Goal: Task Accomplishment & Management: Use online tool/utility

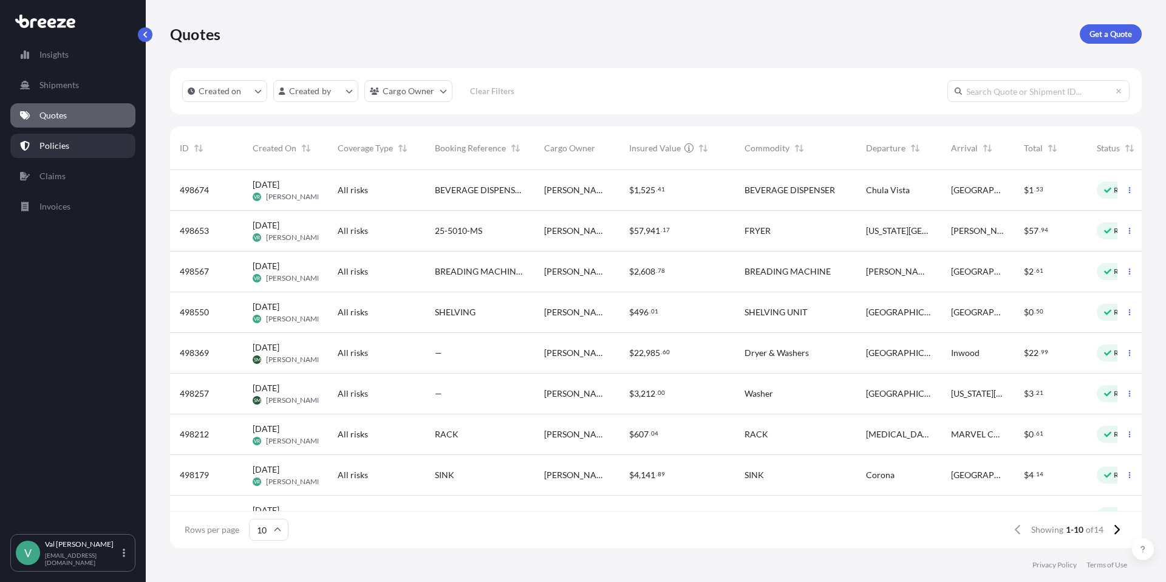
click at [55, 141] on p "Policies" at bounding box center [54, 146] width 30 height 12
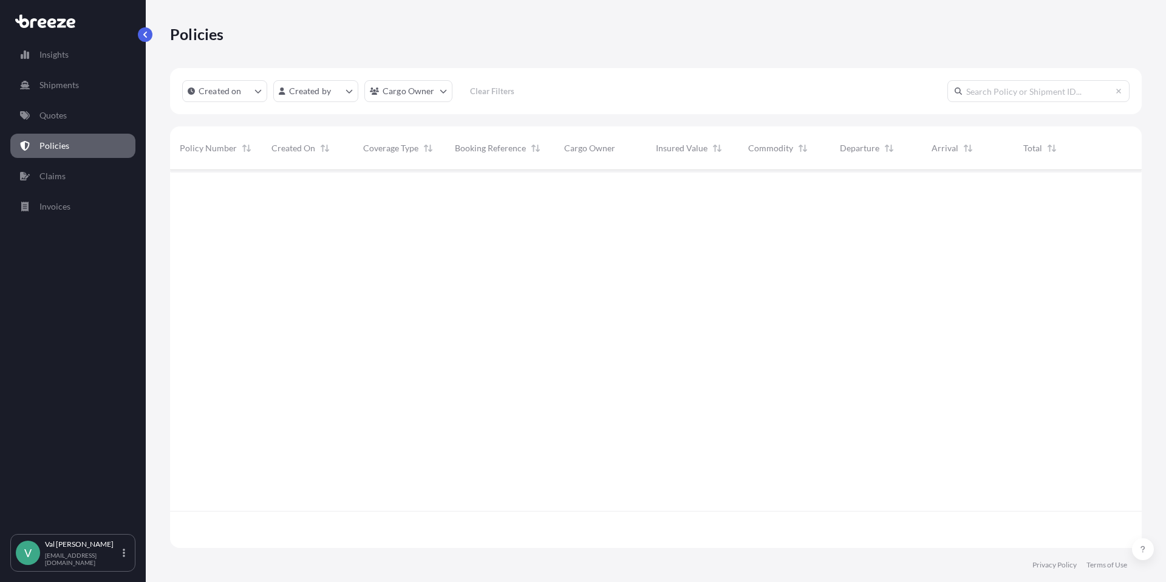
scroll to position [375, 963]
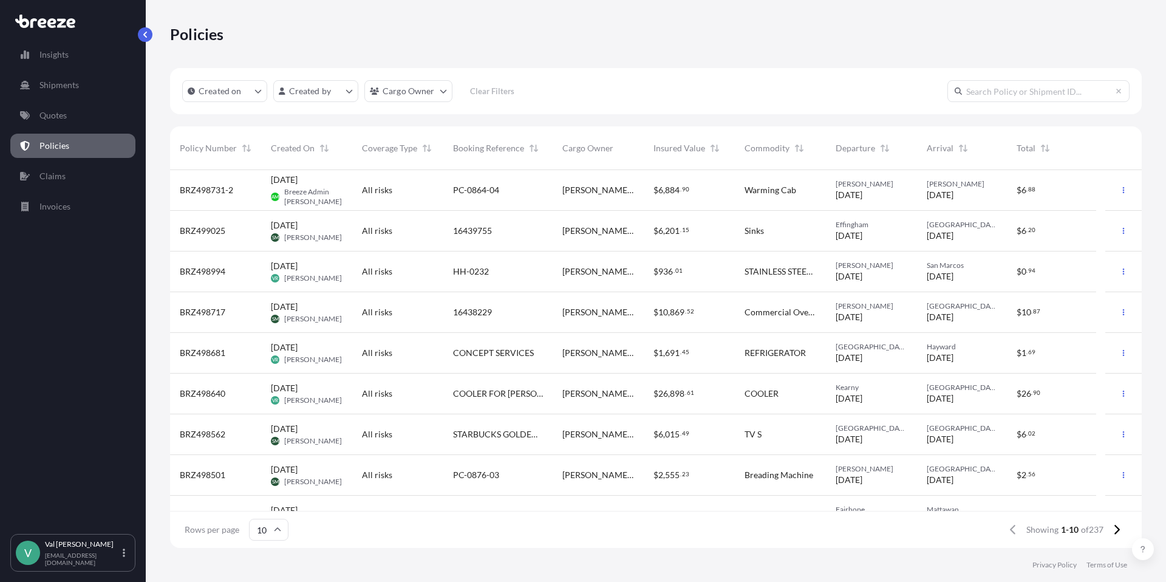
click at [719, 270] on div "$ 936 . 01" at bounding box center [690, 271] width 72 height 12
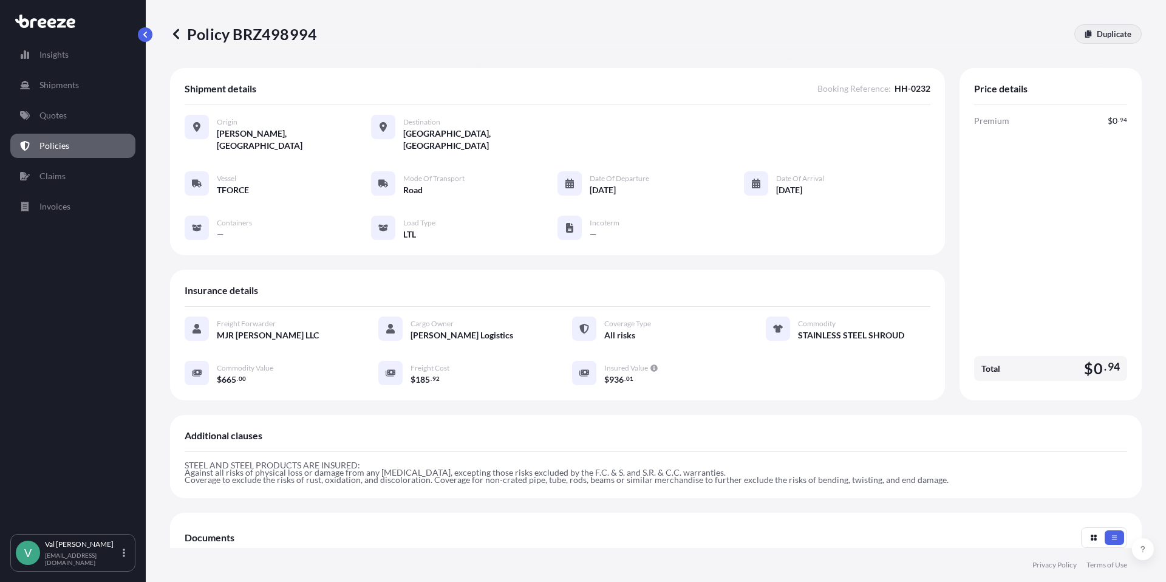
click at [1107, 33] on p "Duplicate" at bounding box center [1114, 34] width 35 height 12
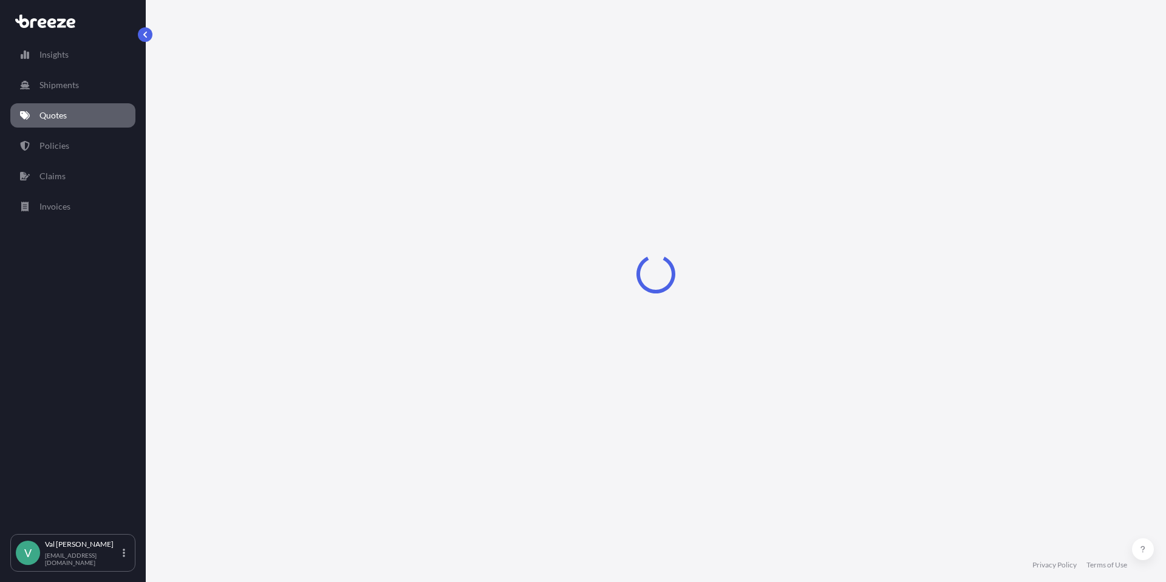
select select "Road"
select select "1"
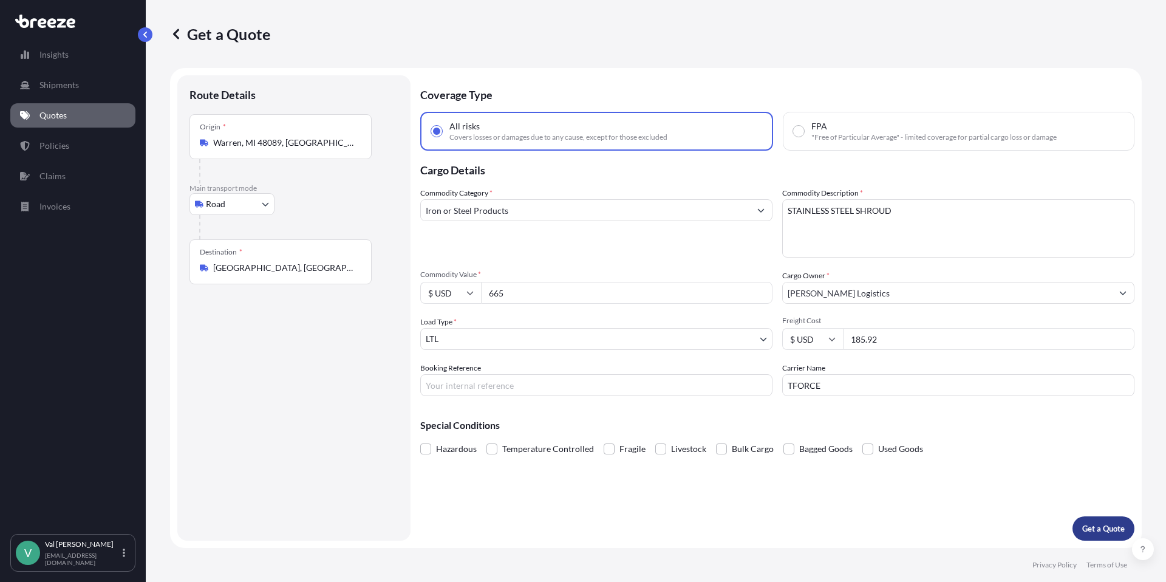
click at [1103, 525] on p "Get a Quote" at bounding box center [1103, 528] width 43 height 12
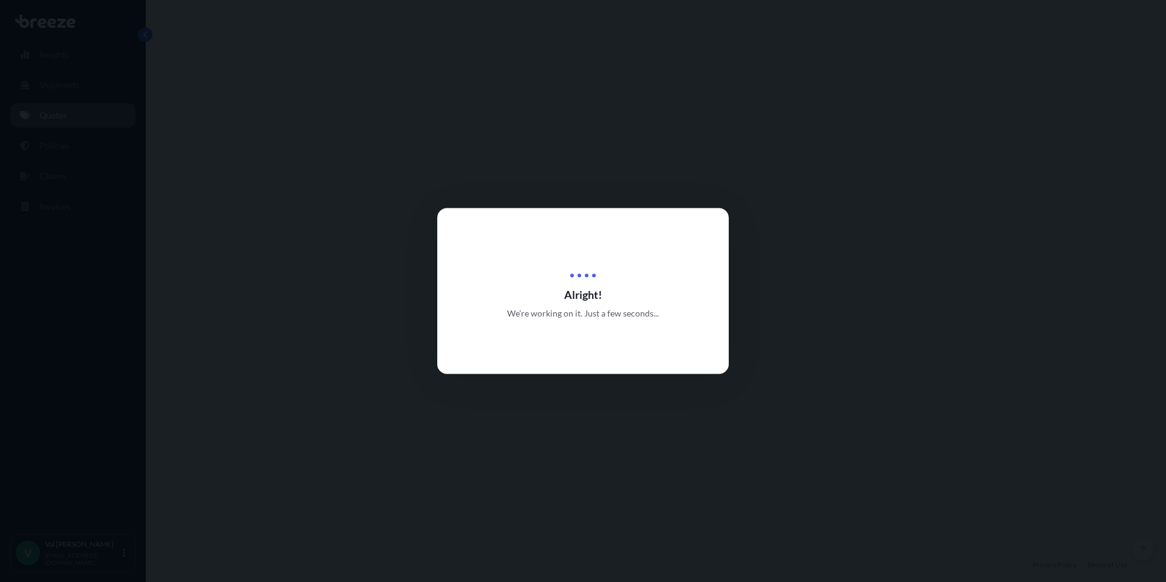
select select "Road"
select select "1"
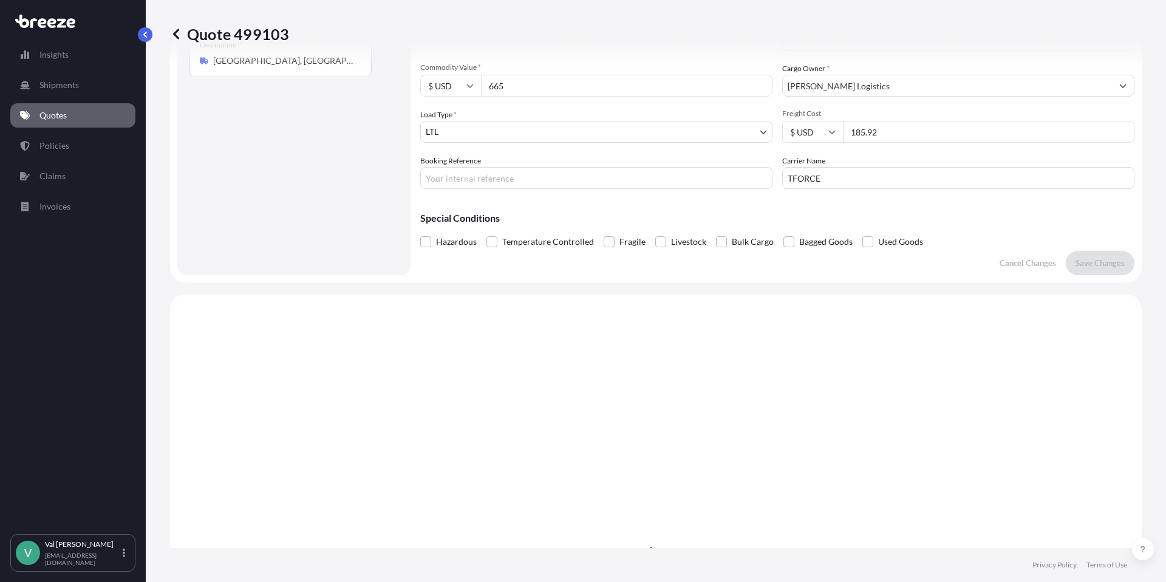
scroll to position [441, 0]
